Goal: Find specific page/section: Find specific page/section

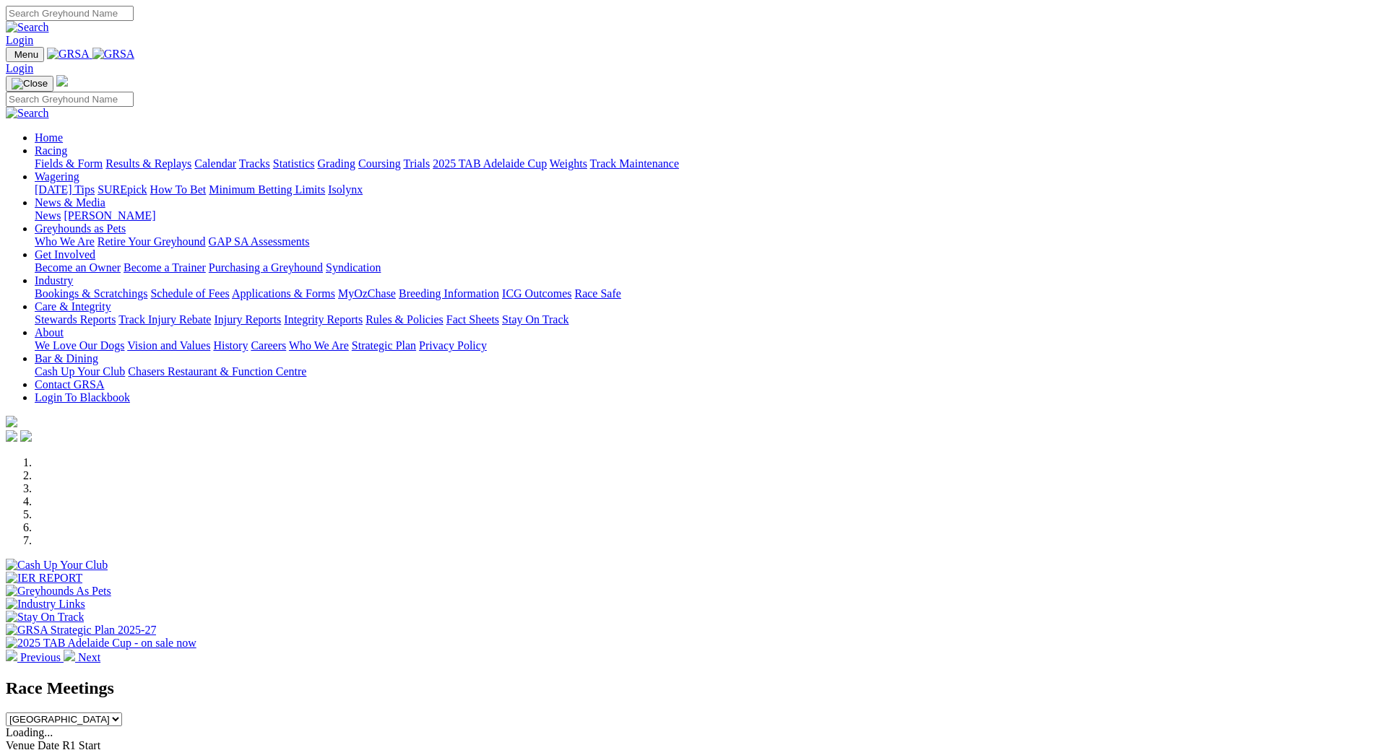
click at [67, 144] on link "Racing" at bounding box center [51, 150] width 32 height 12
click at [103, 157] on link "Fields & Form" at bounding box center [69, 163] width 68 height 12
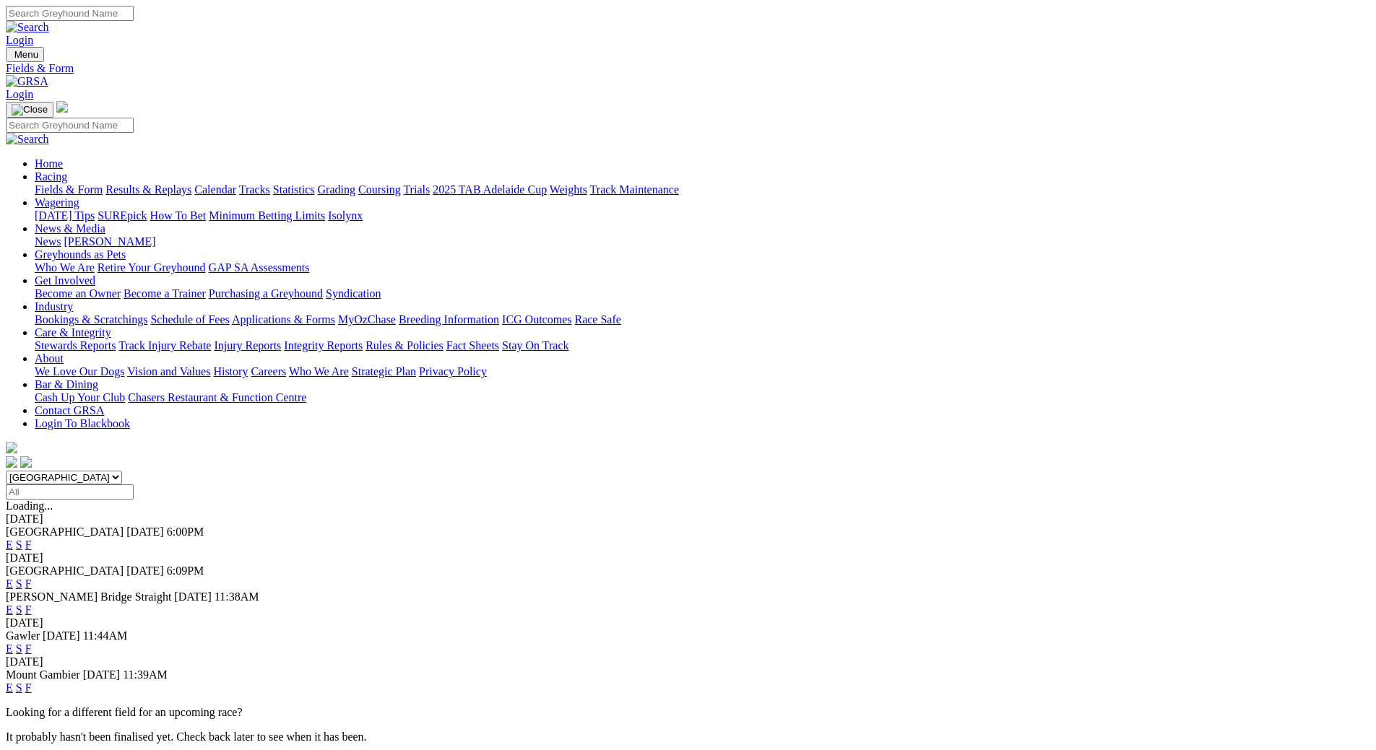
click at [32, 643] on link "F" at bounding box center [28, 649] width 6 height 12
click at [32, 682] on link "F" at bounding box center [28, 688] width 6 height 12
